Goal: Task Accomplishment & Management: Complete application form

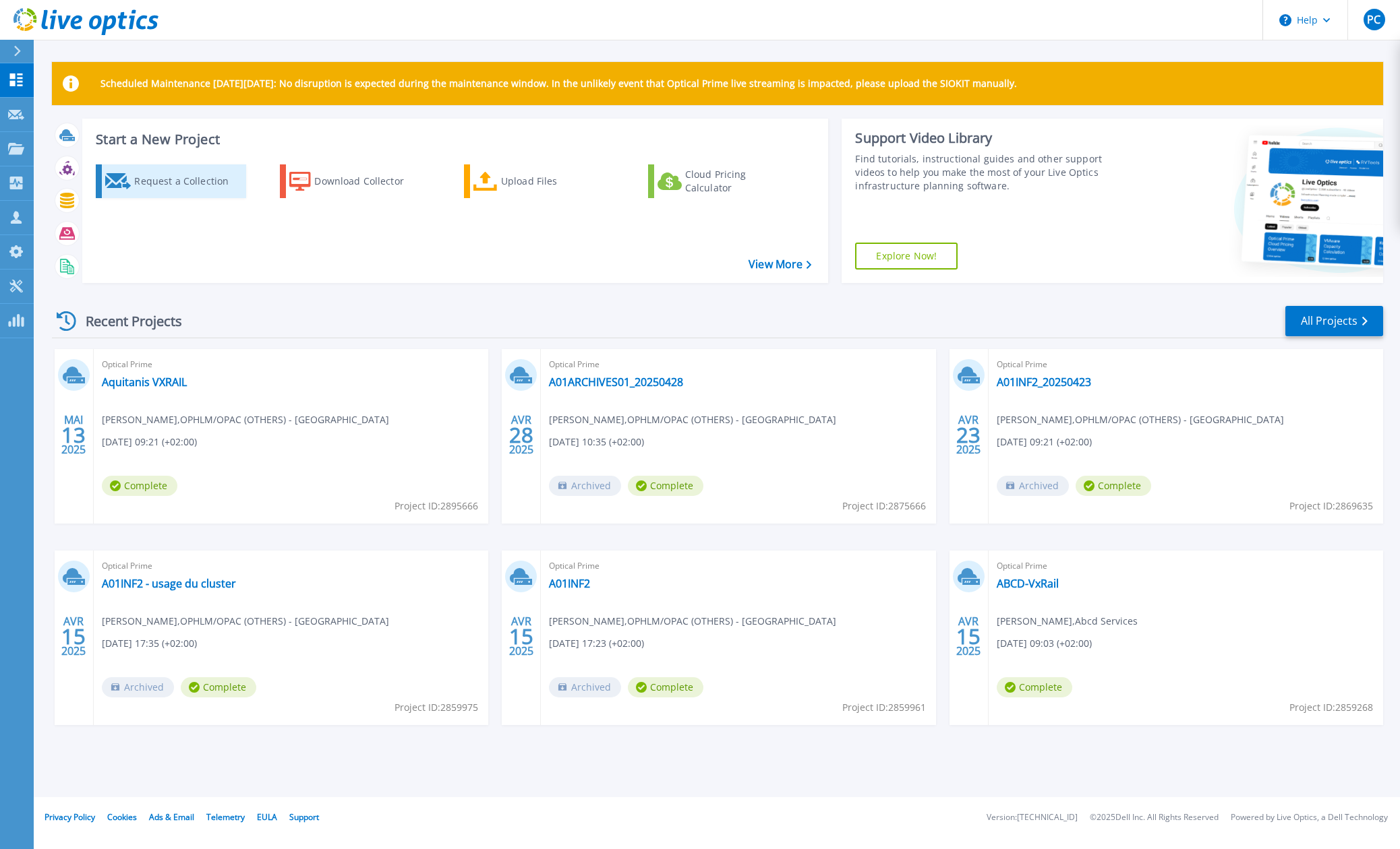
click at [193, 173] on div "Request a Collection" at bounding box center [187, 181] width 108 height 27
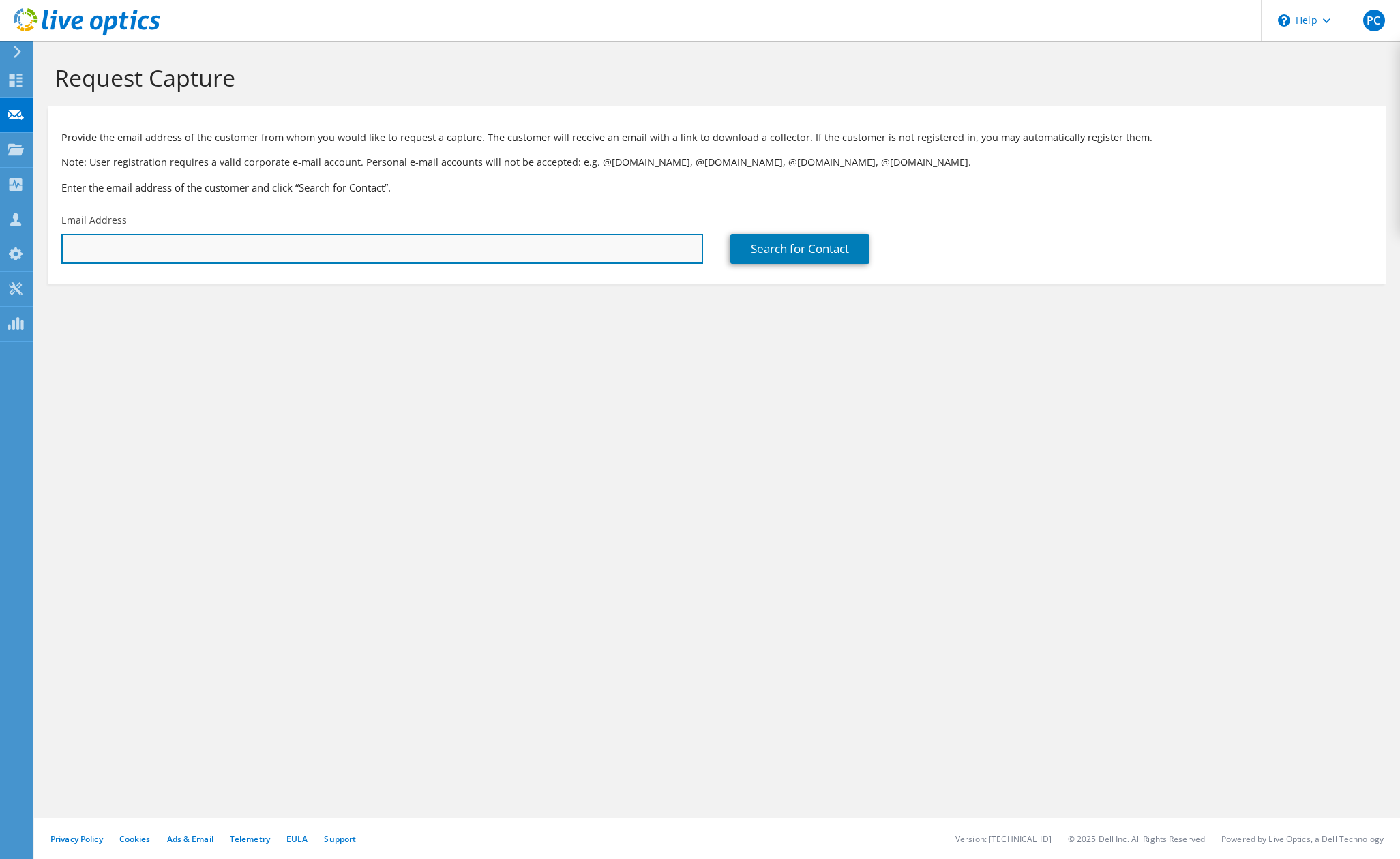
click at [554, 255] on input "text" at bounding box center [382, 249] width 642 height 30
paste input "tony.blanchard@mecachrome.com"
type input "tony.blanchard@mecachrome.com"
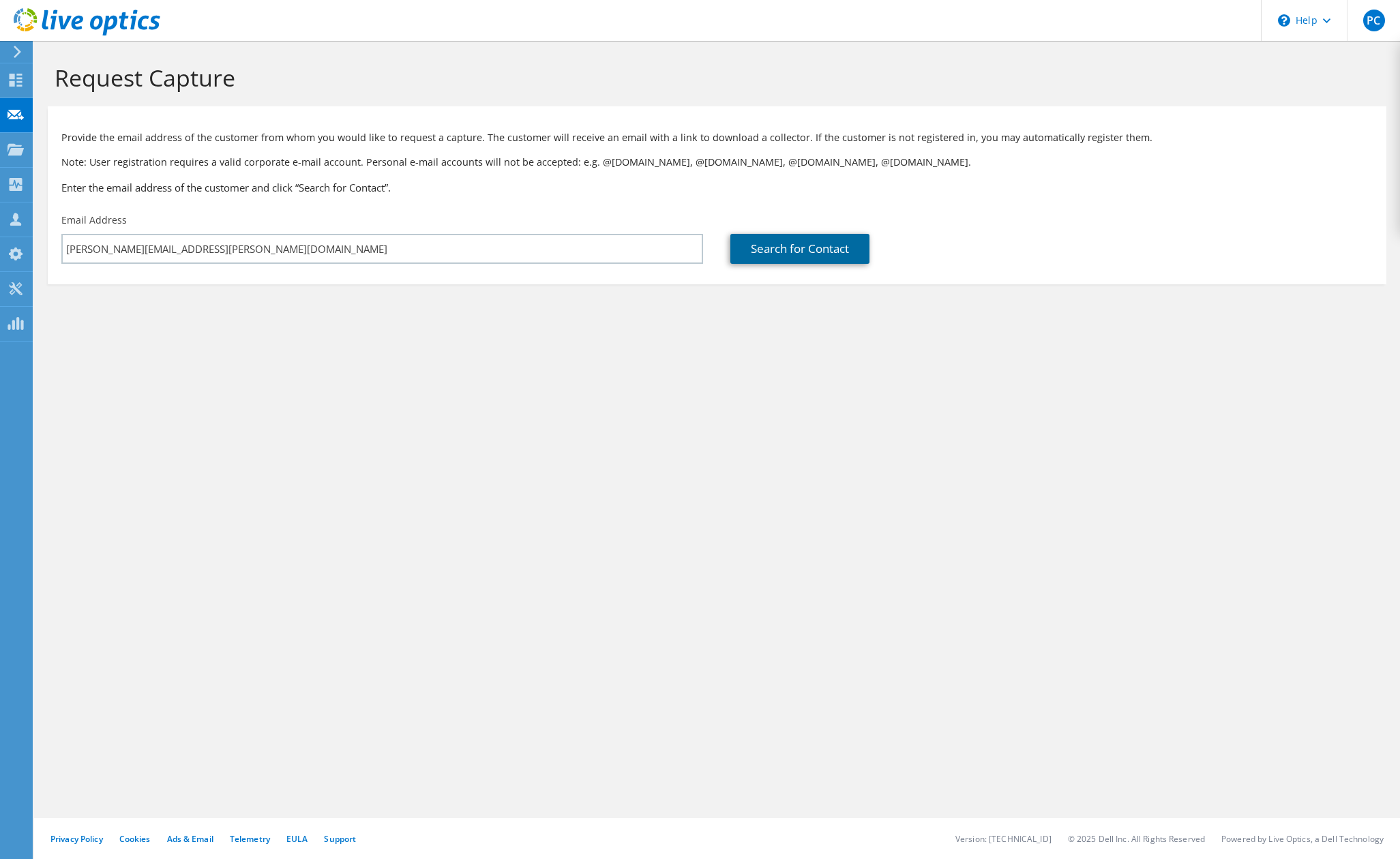
click at [785, 244] on link "Search for Contact" at bounding box center [800, 249] width 139 height 30
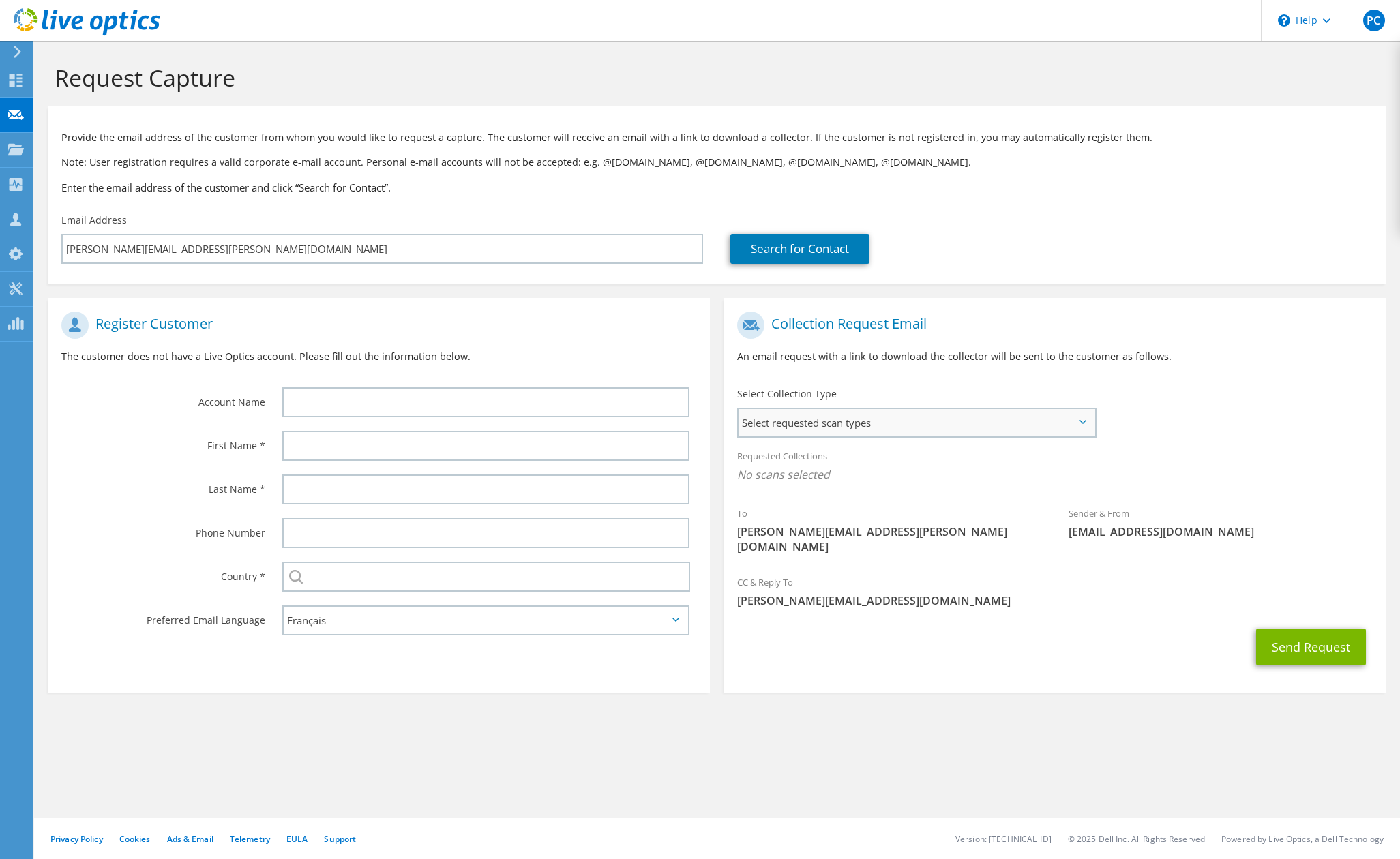
click at [937, 420] on span "Select requested scan types" at bounding box center [916, 422] width 355 height 27
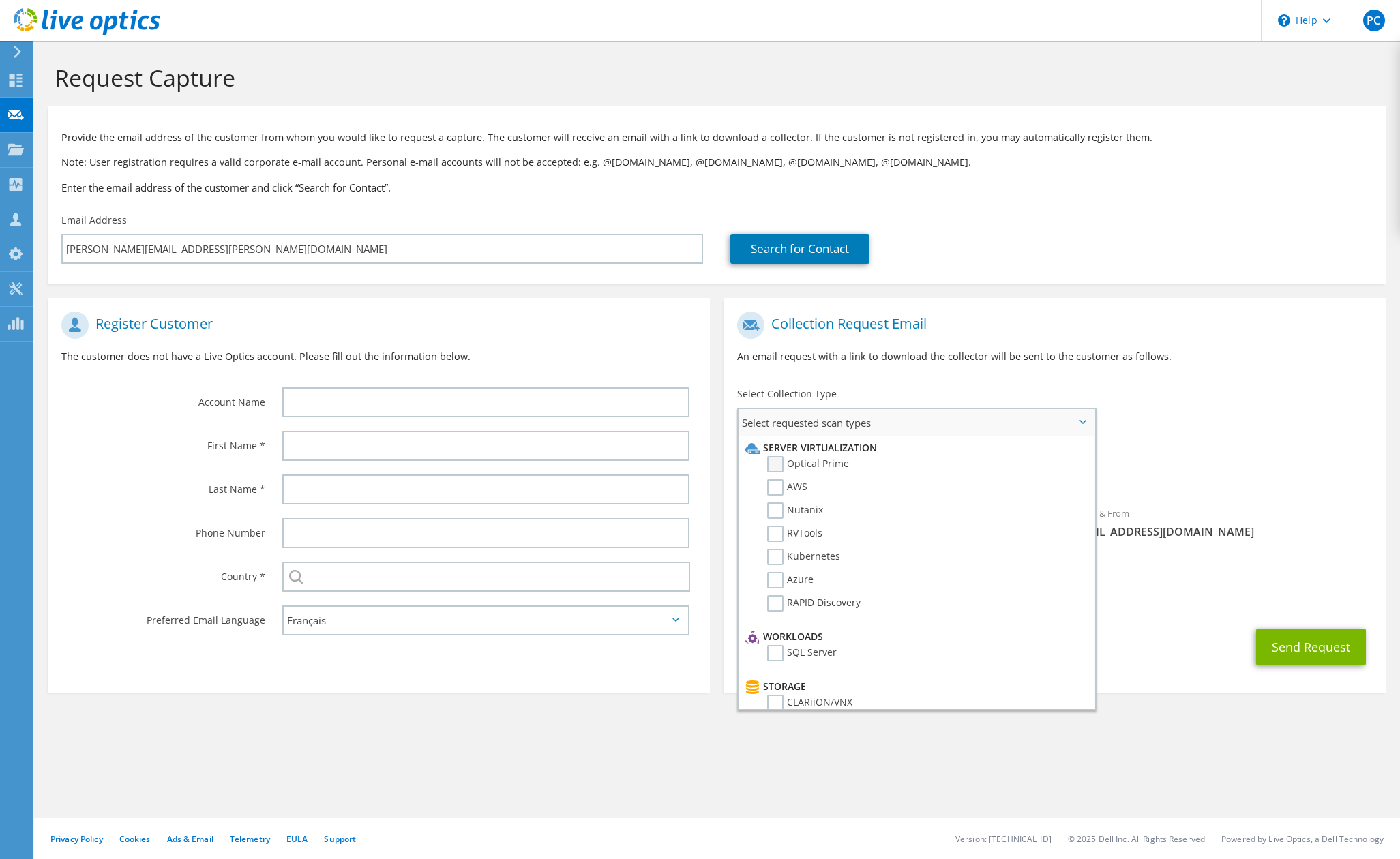
click at [806, 465] on label "Optical Prime" at bounding box center [808, 464] width 81 height 16
click at [0, 0] on input "Optical Prime" at bounding box center [0, 0] width 0 height 0
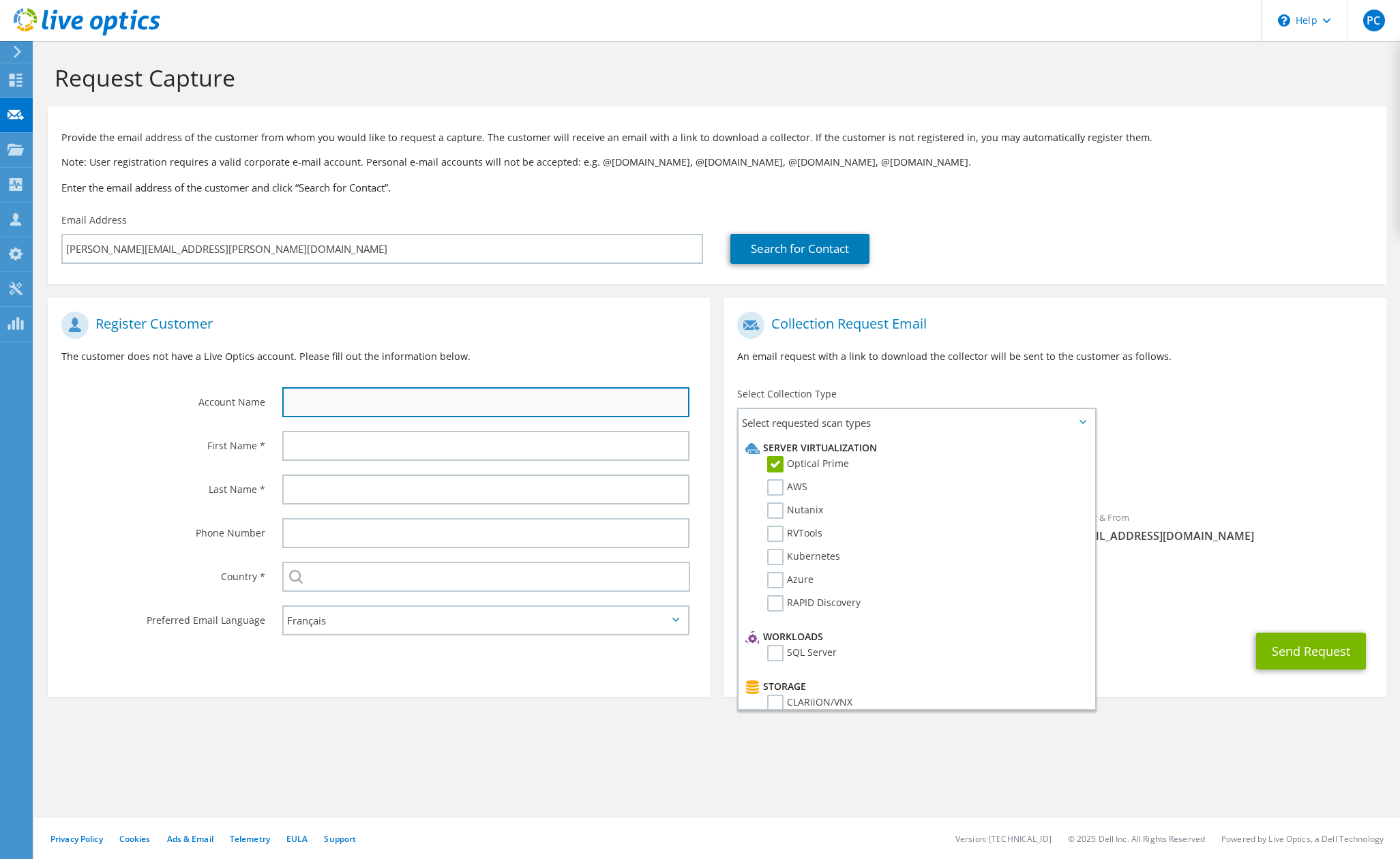
click at [556, 408] on input "text" at bounding box center [486, 402] width 408 height 30
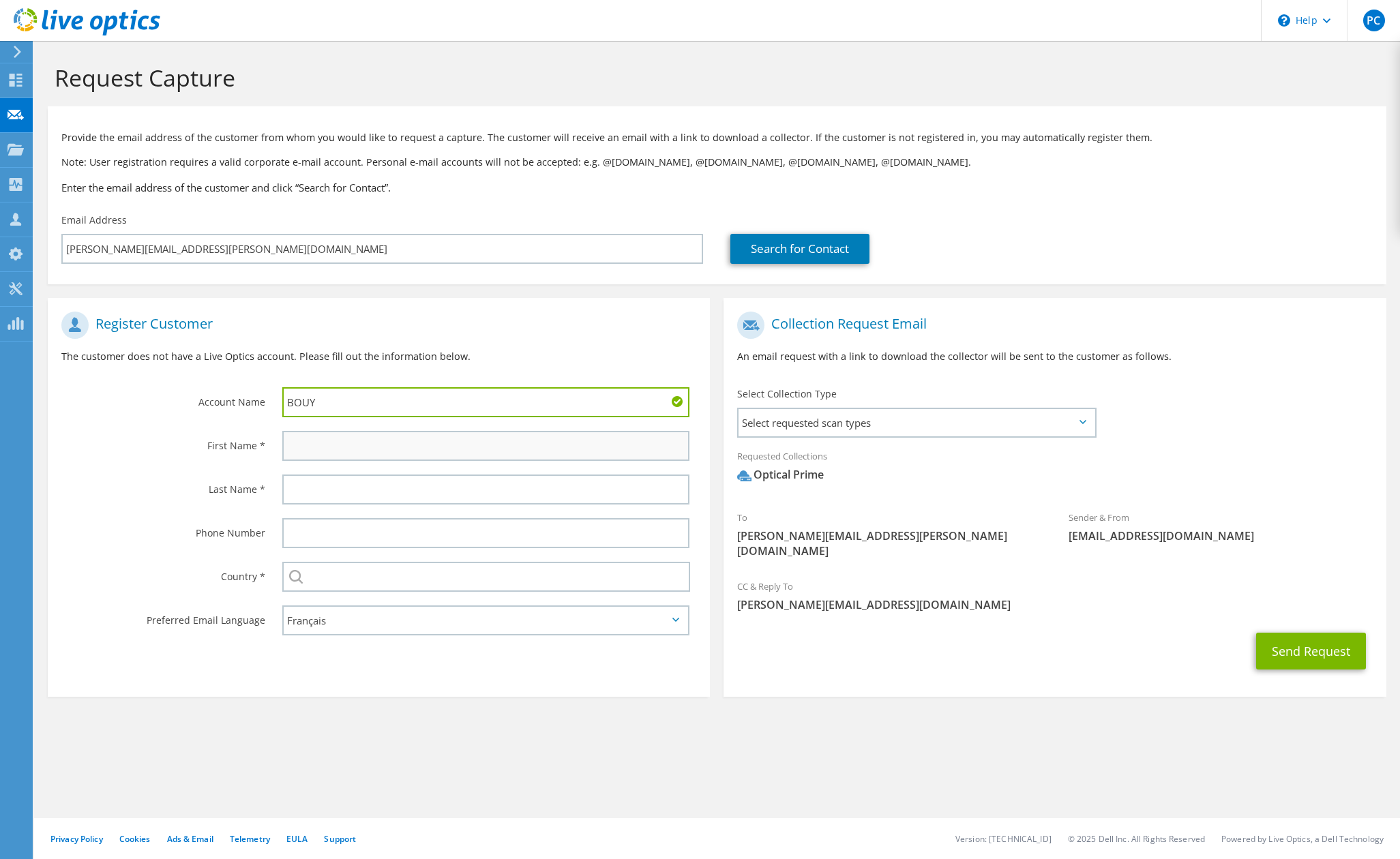
type input "BOUY"
click at [444, 446] on input "text" at bounding box center [486, 446] width 408 height 30
type input "Tony"
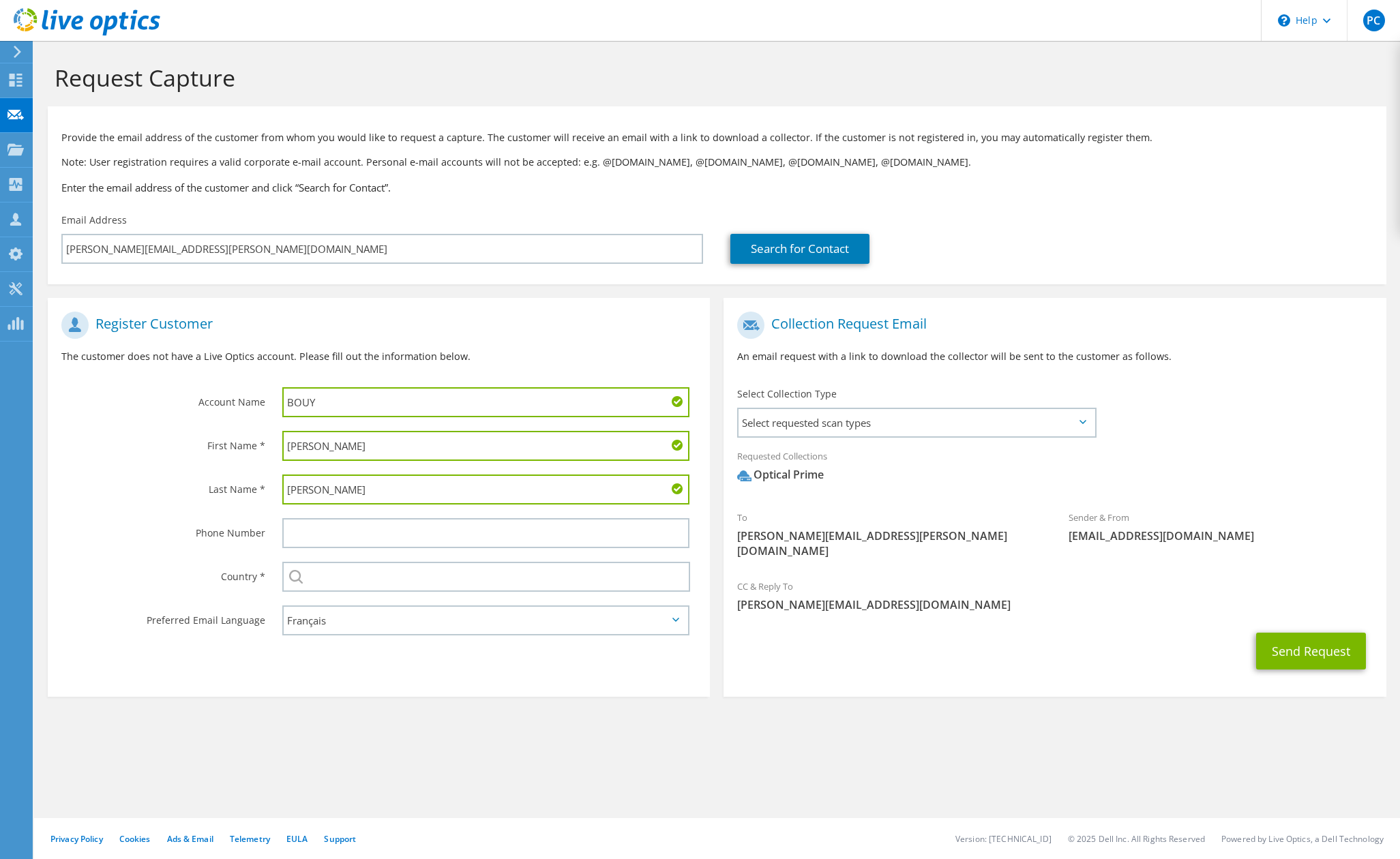
type input "Blanchard"
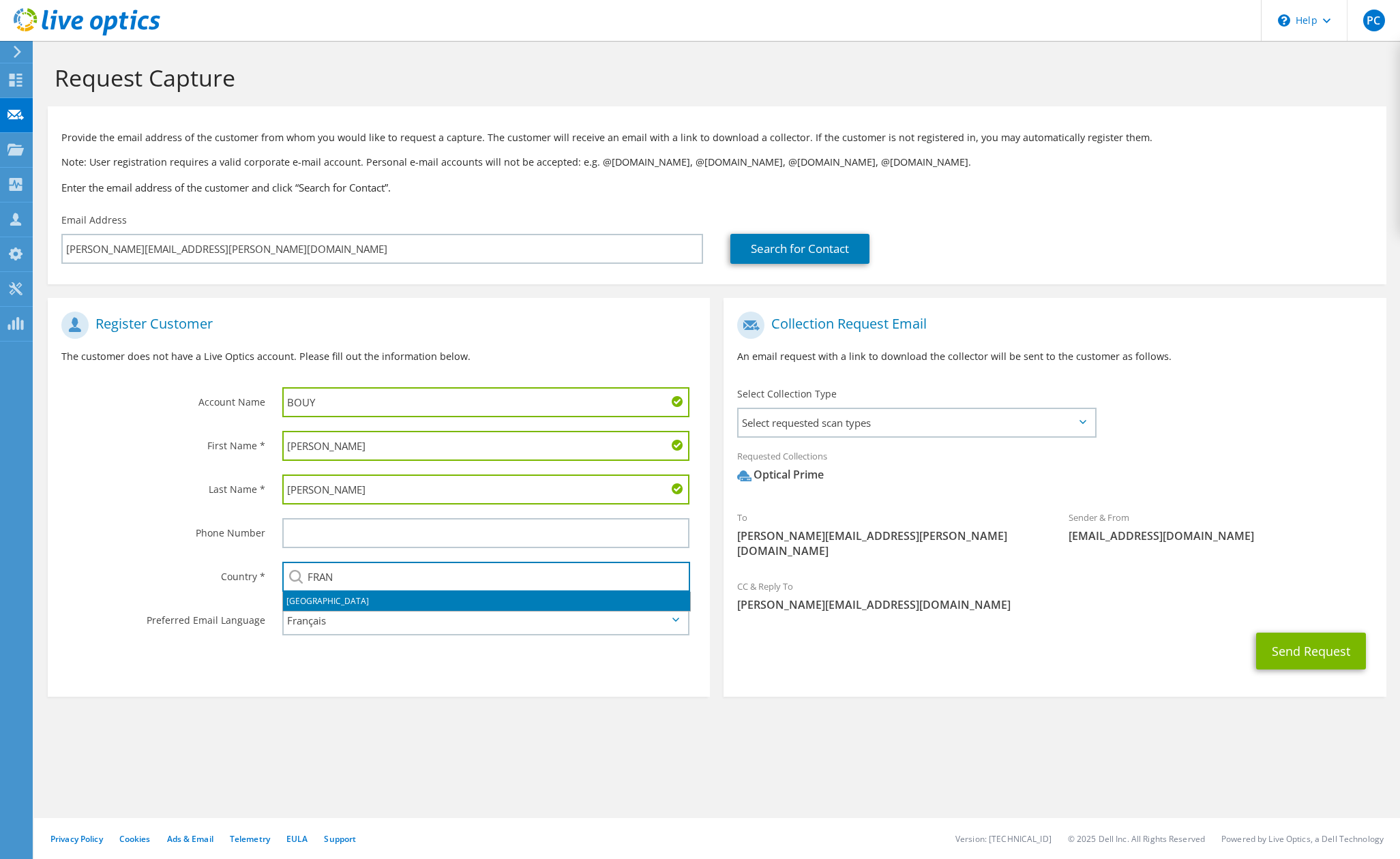
click at [303, 607] on li "[GEOGRAPHIC_DATA]" at bounding box center [487, 602] width 407 height 19
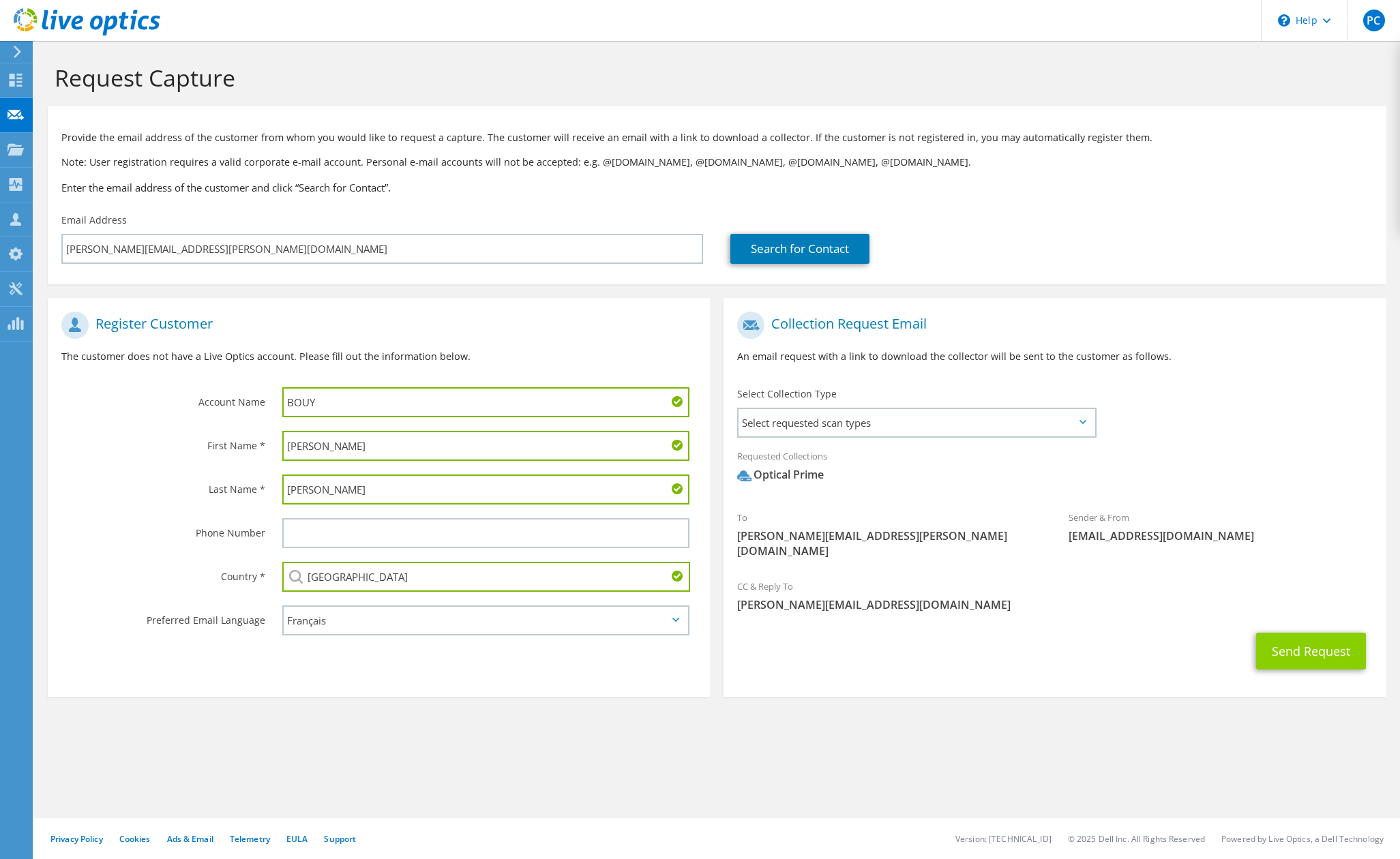
type input "[GEOGRAPHIC_DATA]"
click at [1298, 638] on button "Send Request" at bounding box center [1311, 652] width 110 height 37
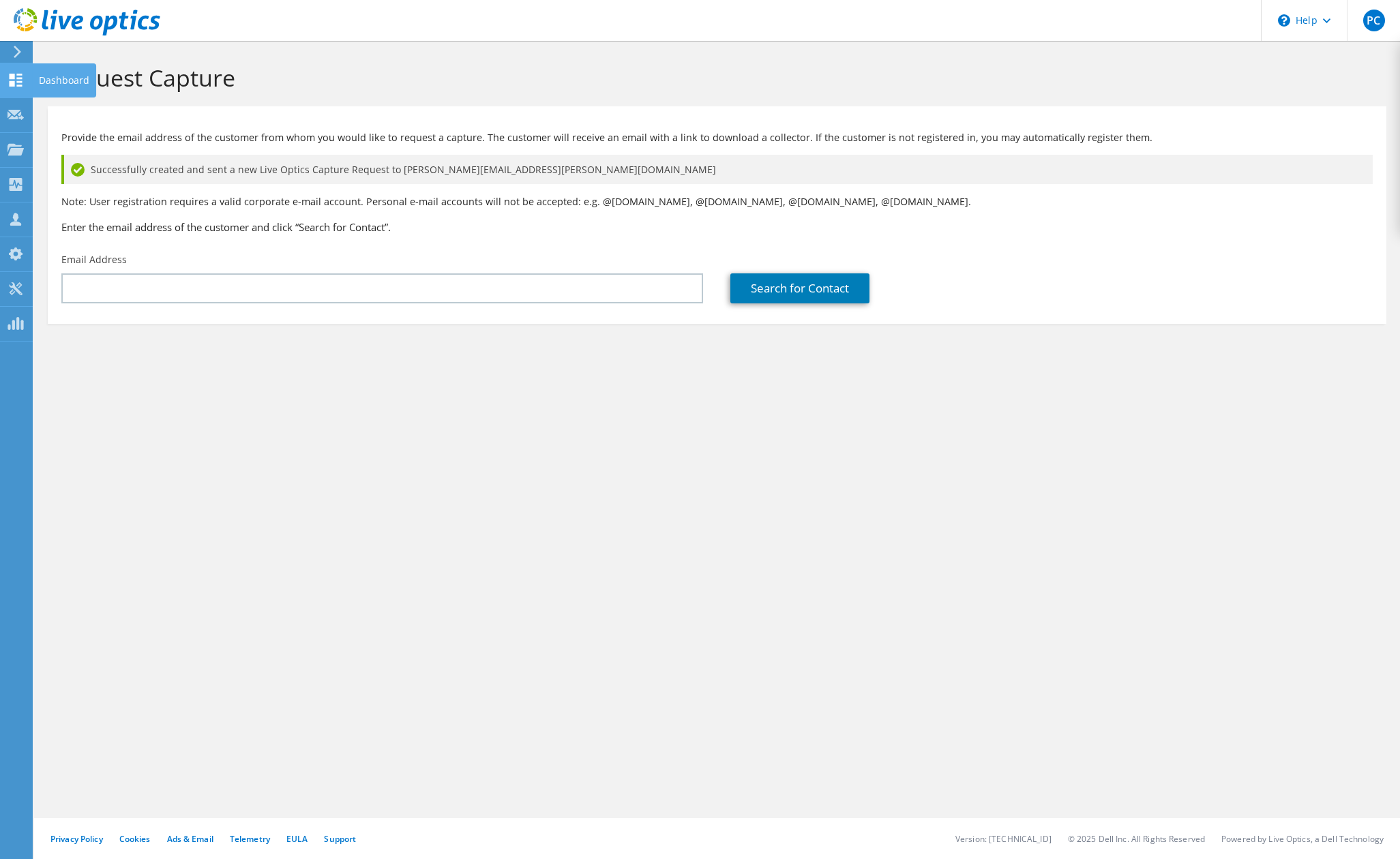
click at [20, 76] on icon at bounding box center [15, 80] width 16 height 13
